Goal: Information Seeking & Learning: Learn about a topic

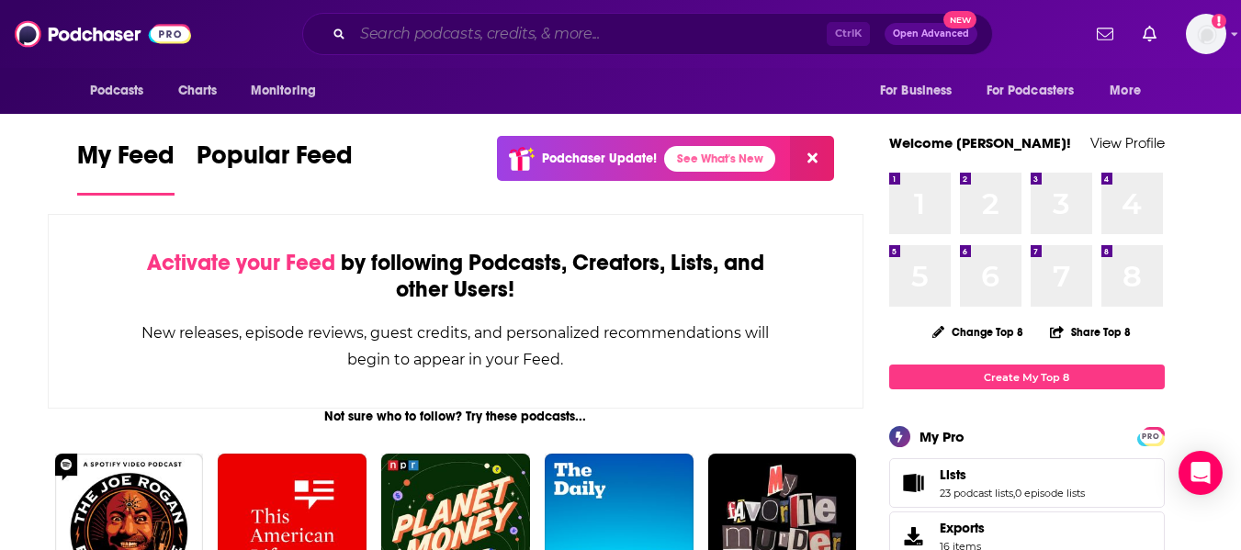
click at [441, 31] on input "Search podcasts, credits, & more..." at bounding box center [590, 33] width 474 height 29
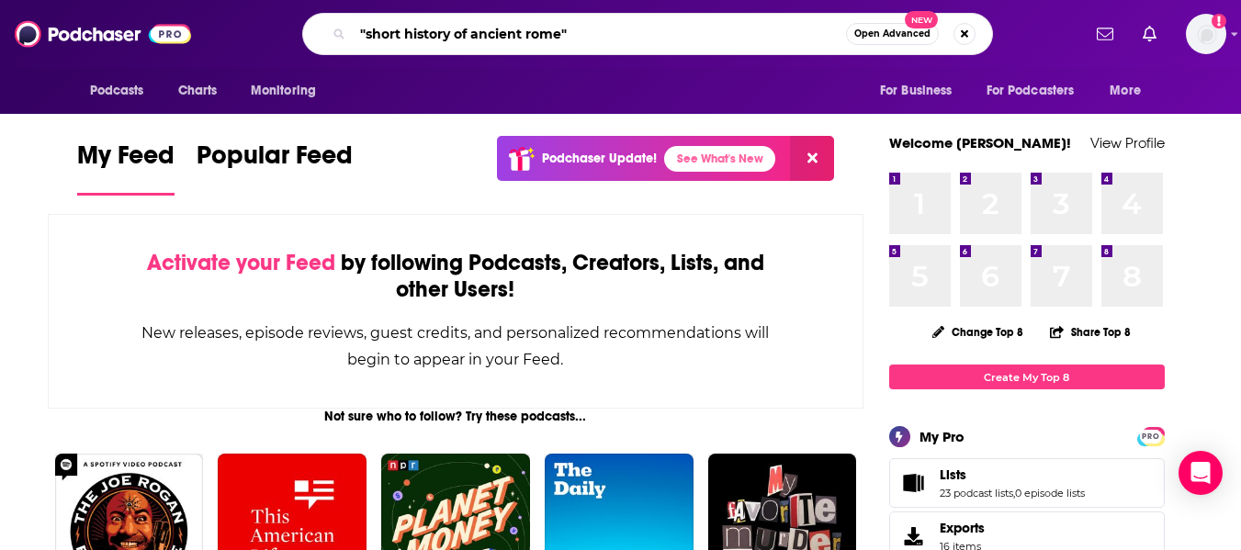
type input ""short history of ancient rome""
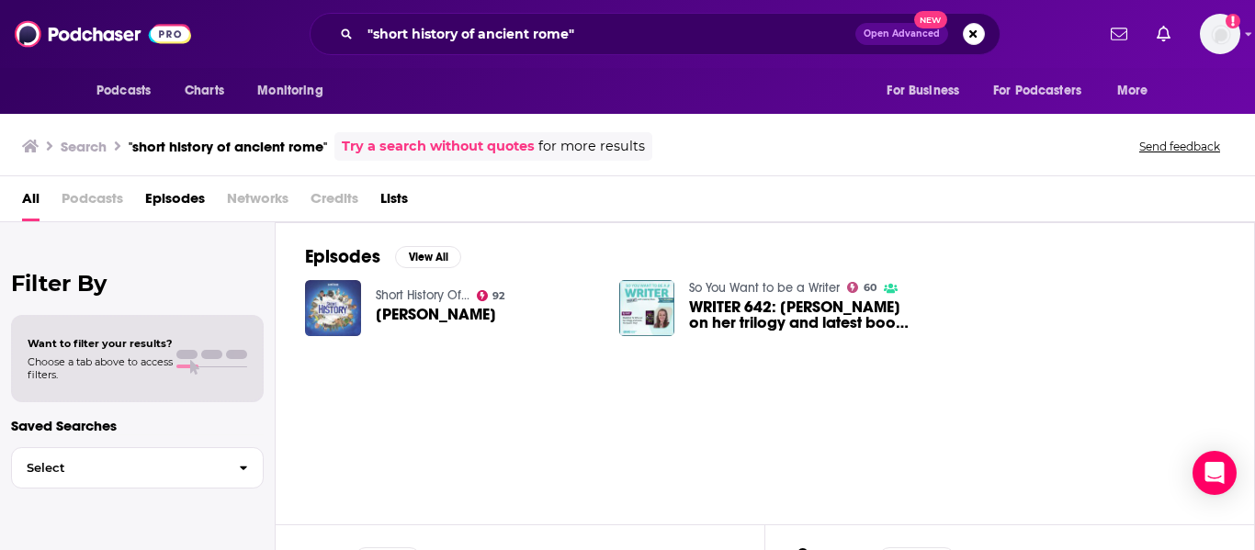
click at [335, 296] on img "Florence Nightingale" at bounding box center [333, 308] width 56 height 56
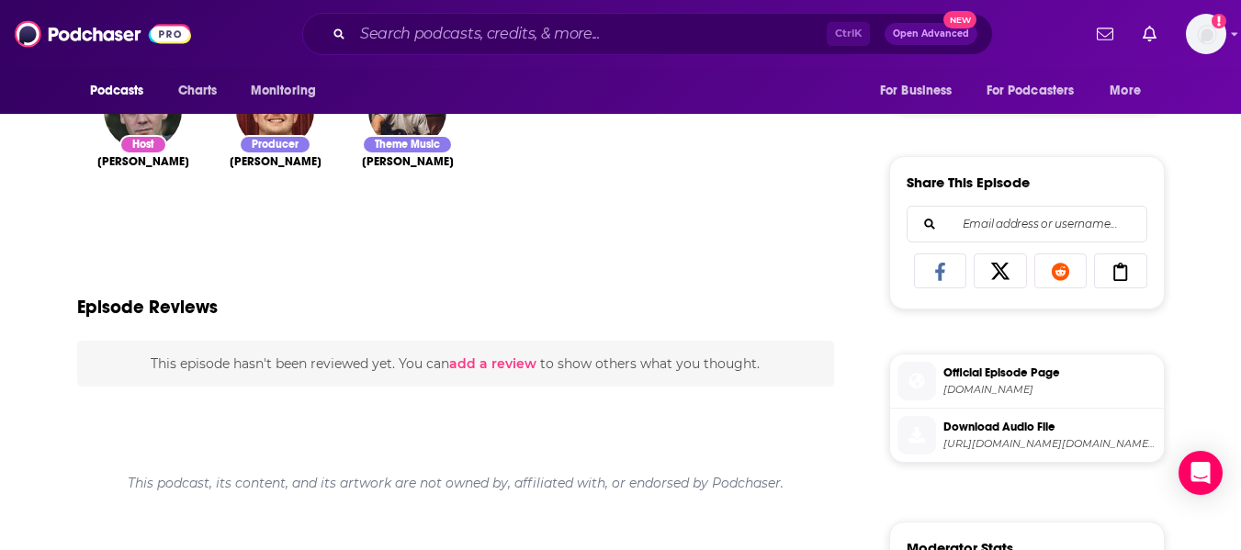
scroll to position [276, 0]
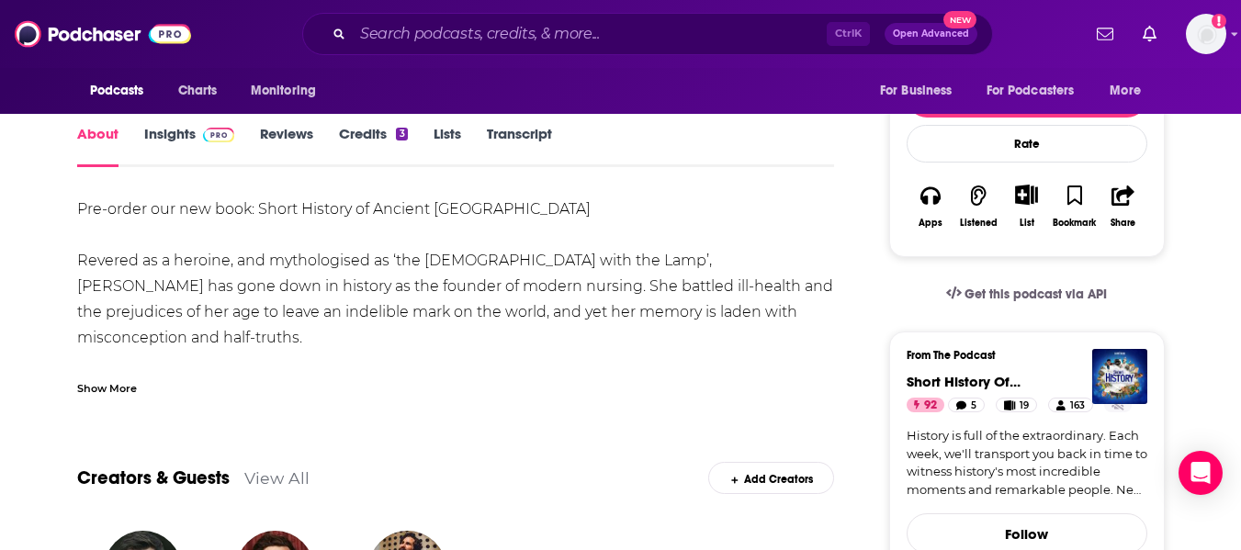
click at [119, 385] on div "Show More" at bounding box center [107, 386] width 60 height 17
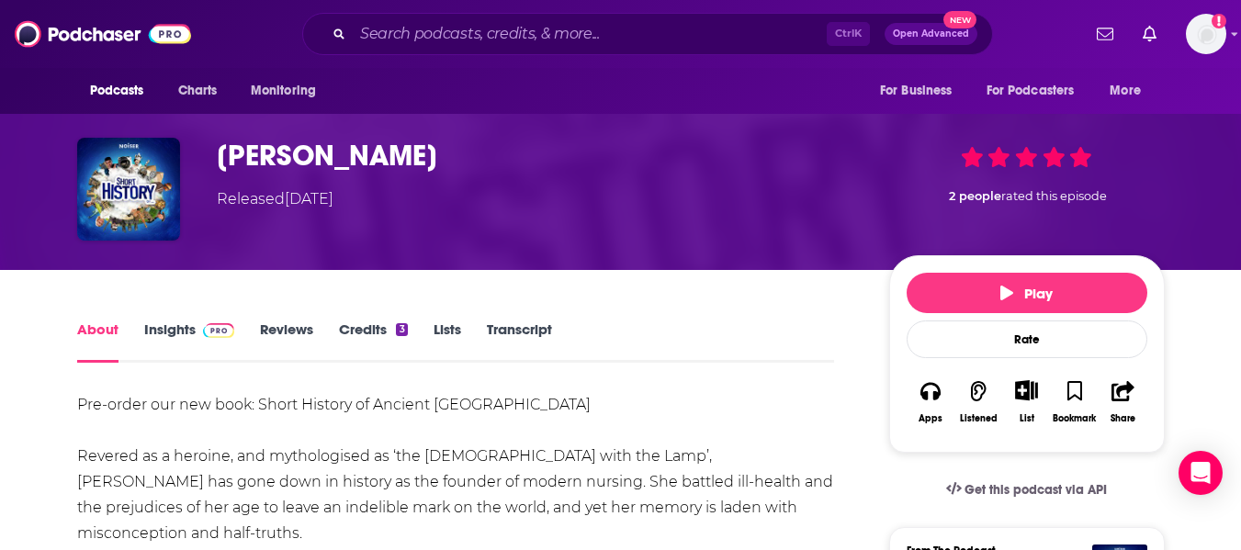
scroll to position [0, 0]
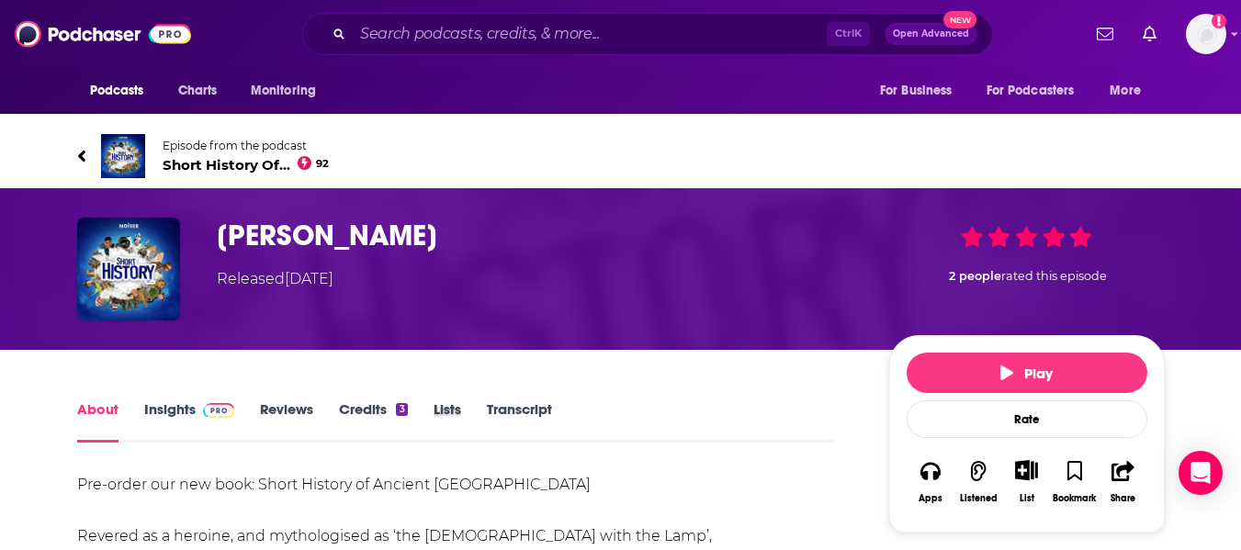
click at [478, 411] on div "Lists" at bounding box center [460, 422] width 53 height 42
click at [502, 411] on link "Transcript" at bounding box center [519, 422] width 65 height 42
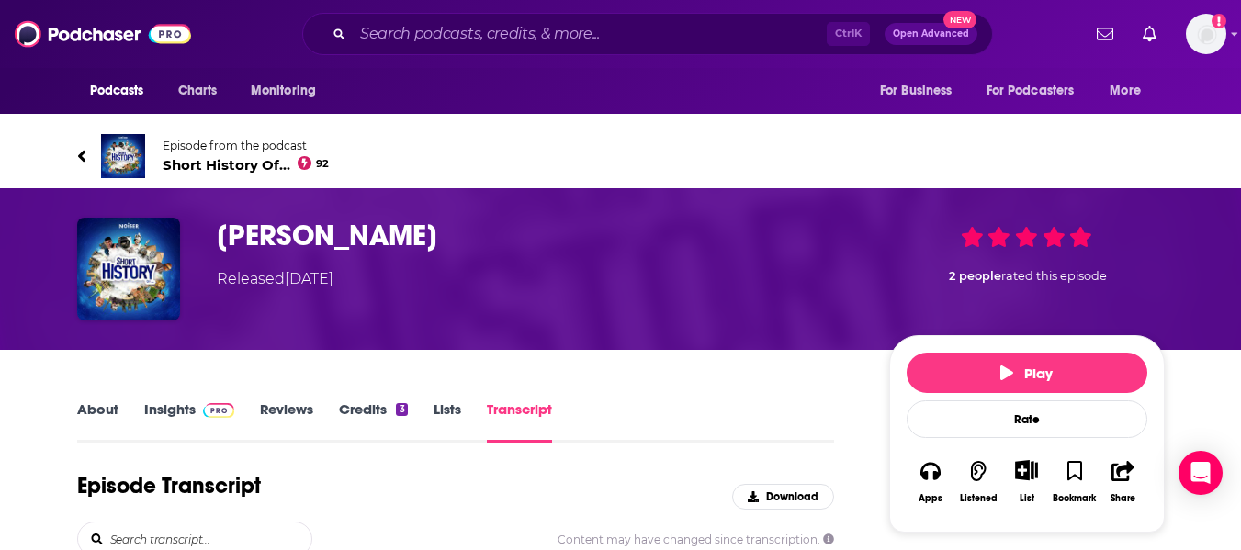
click at [95, 410] on link "About" at bounding box center [97, 422] width 41 height 42
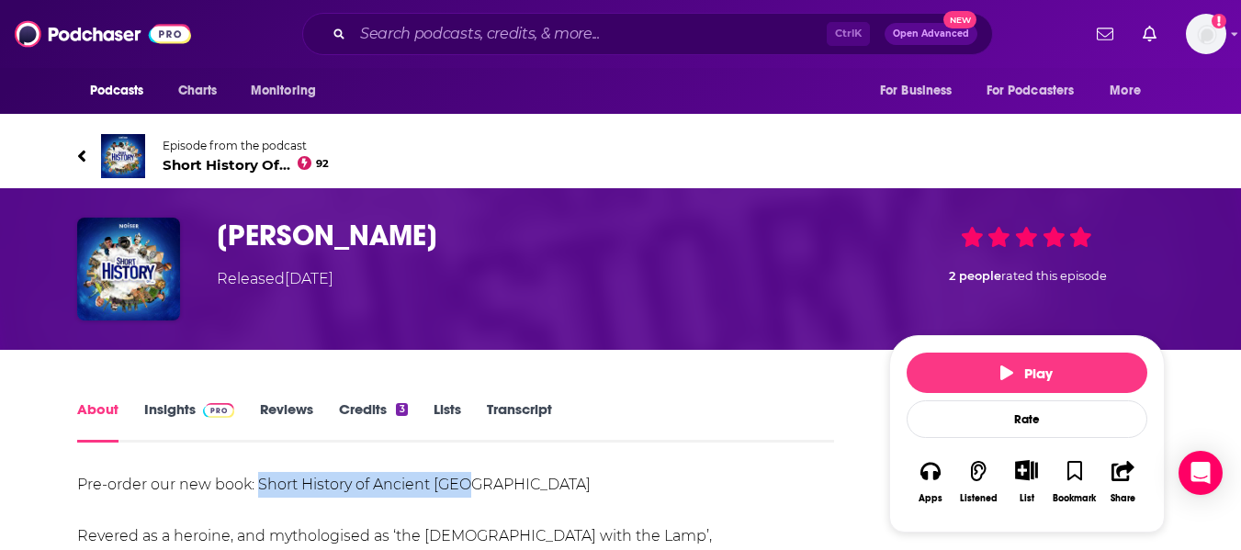
drag, startPoint x: 499, startPoint y: 488, endPoint x: 258, endPoint y: 489, distance: 240.7
copy div "Short History of Ancient [GEOGRAPHIC_DATA]"
